Goal: Complete application form

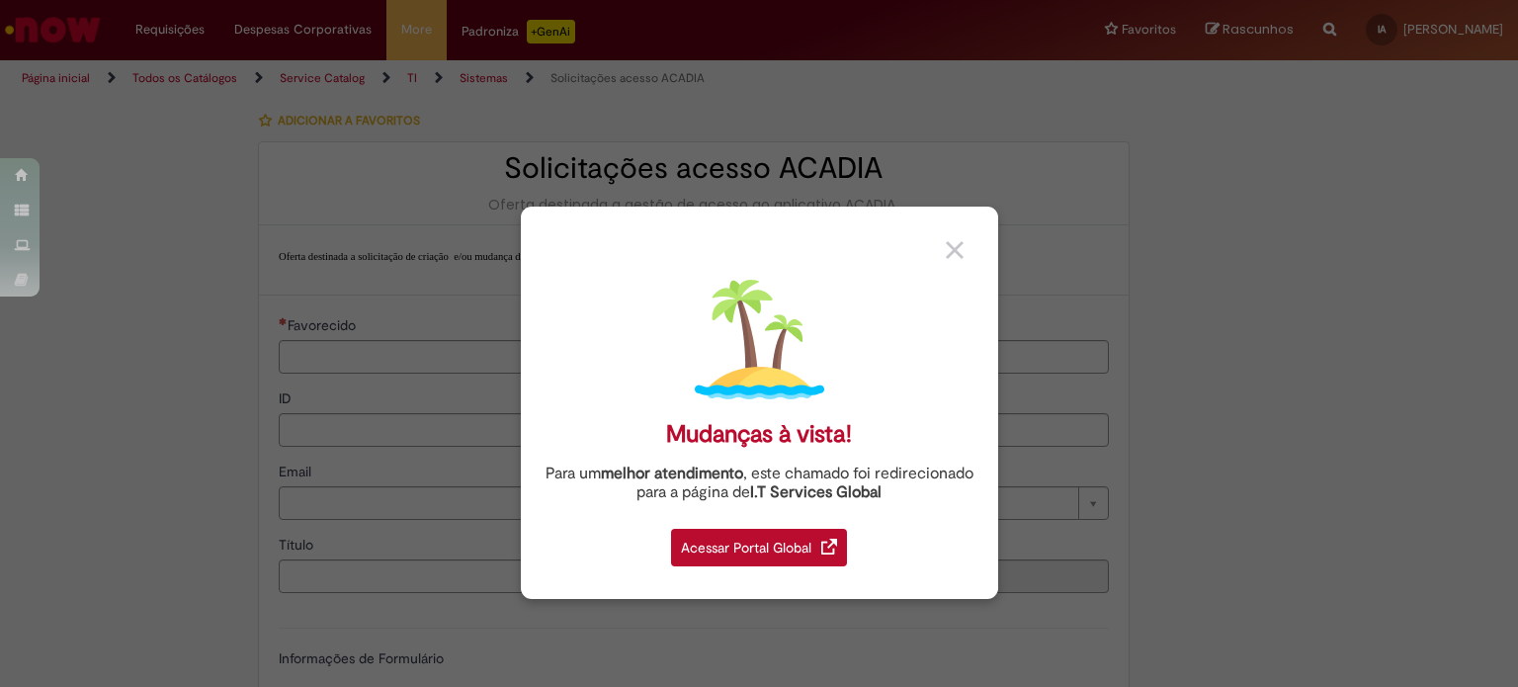
type input "**********"
click at [737, 547] on div "Acessar Portal Global" at bounding box center [759, 548] width 176 height 38
type input "**********"
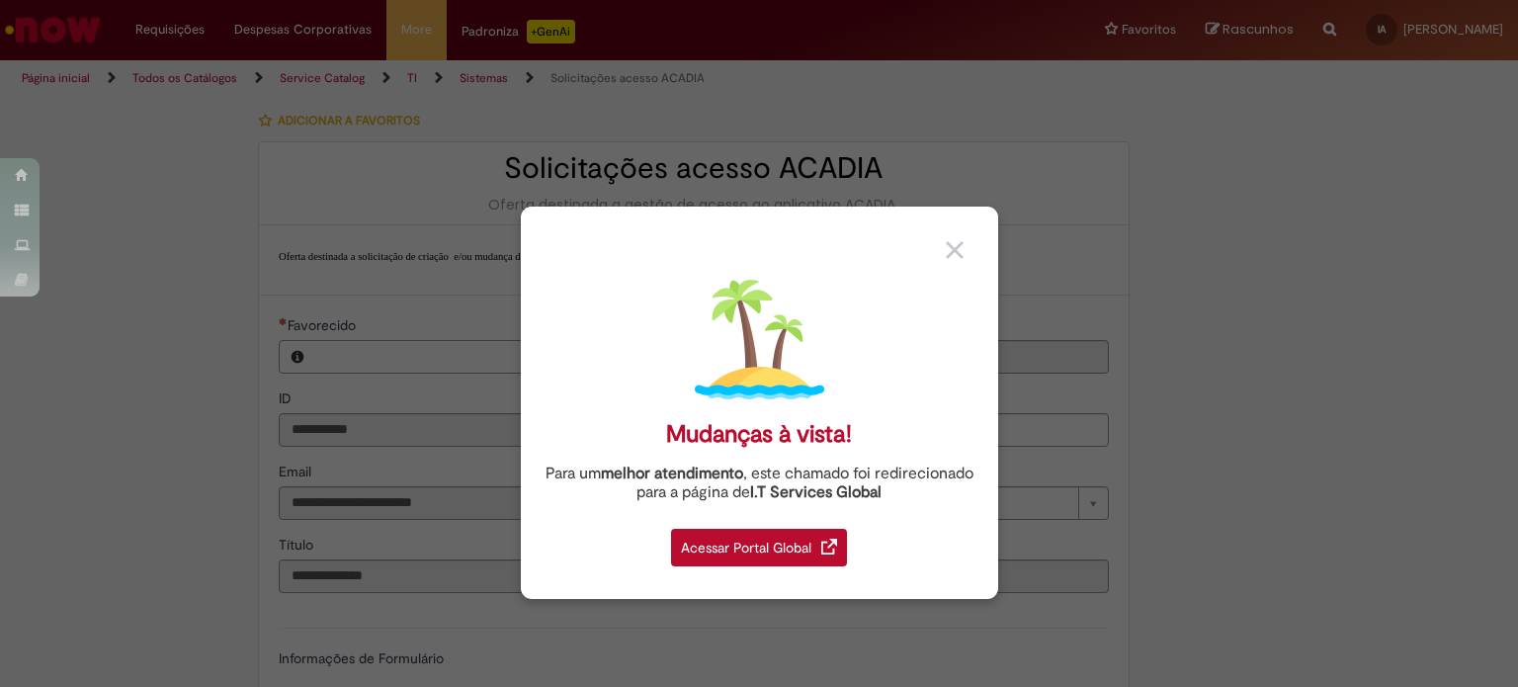
type input "**********"
